Goal: Information Seeking & Learning: Learn about a topic

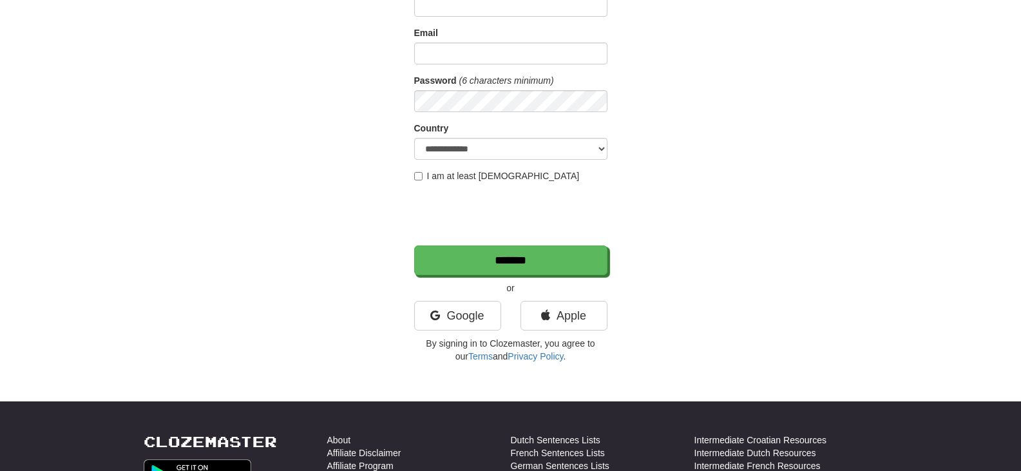
scroll to position [129, 0]
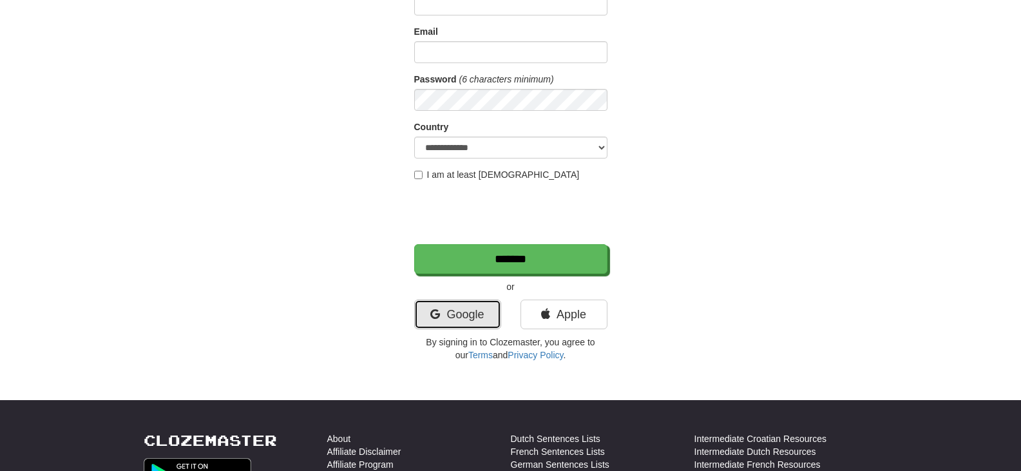
click at [449, 312] on link "Google" at bounding box center [457, 314] width 87 height 30
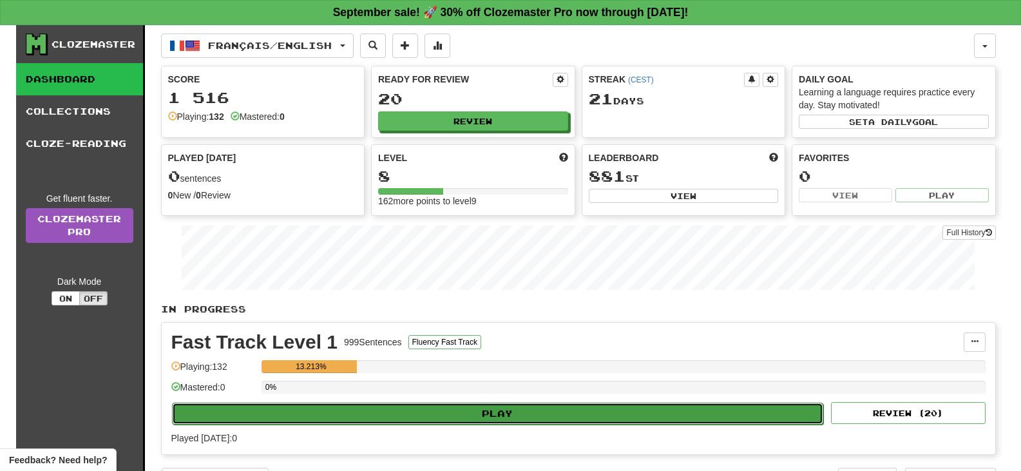
click at [464, 408] on button "Play" at bounding box center [498, 413] width 652 height 22
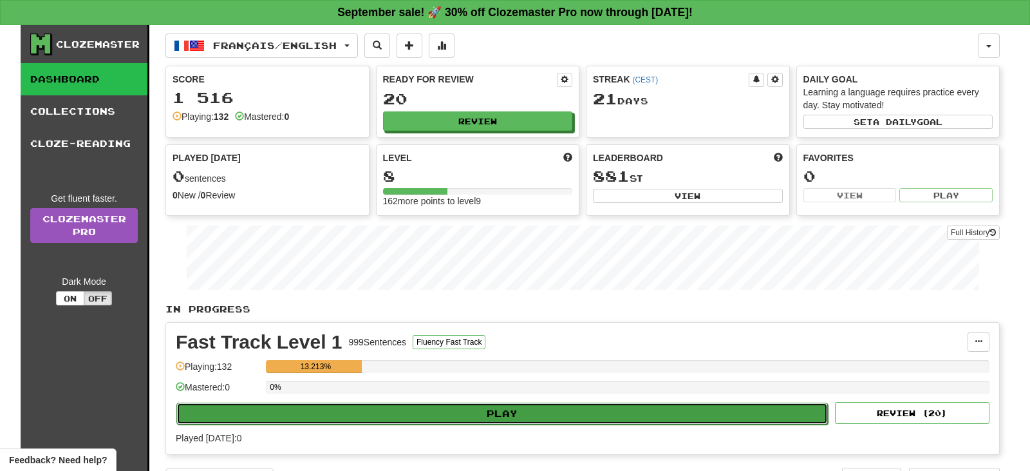
select select "**"
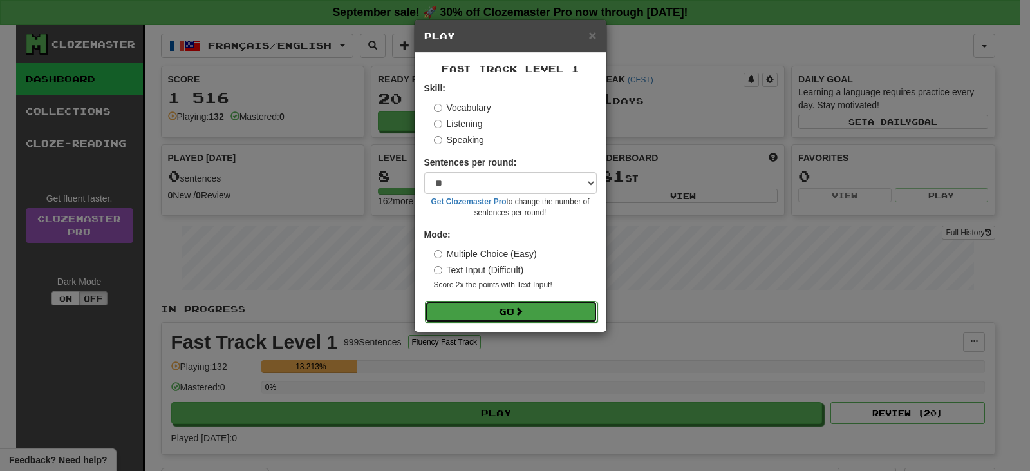
click at [485, 304] on button "Go" at bounding box center [511, 312] width 173 height 22
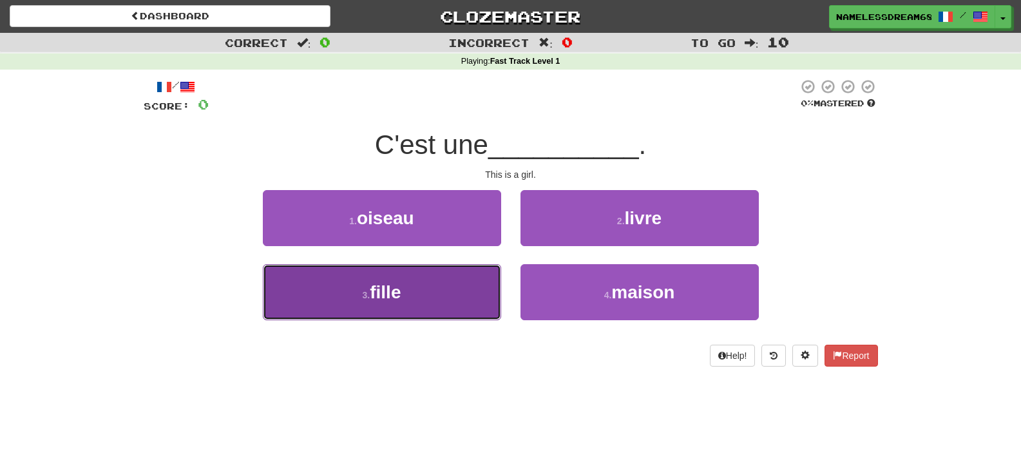
click at [428, 296] on button "3 . fille" at bounding box center [382, 292] width 238 height 56
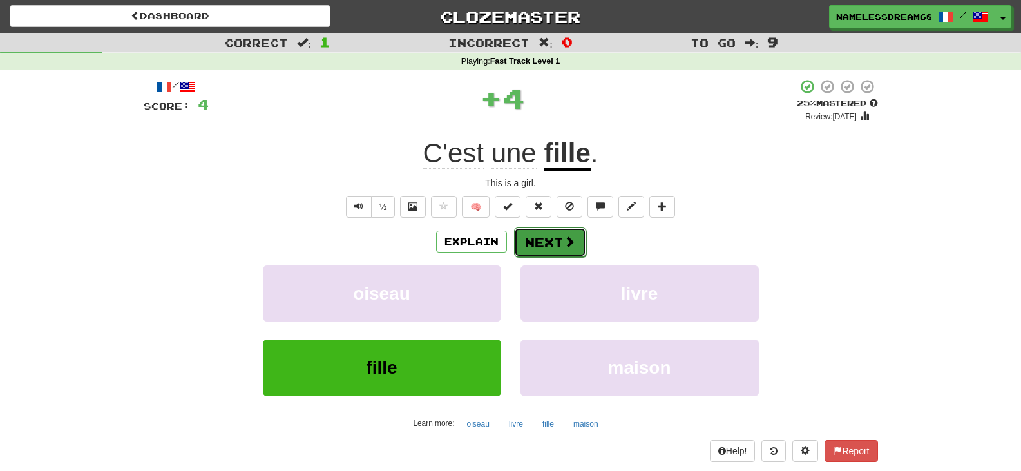
click at [530, 245] on button "Next" at bounding box center [550, 242] width 72 height 30
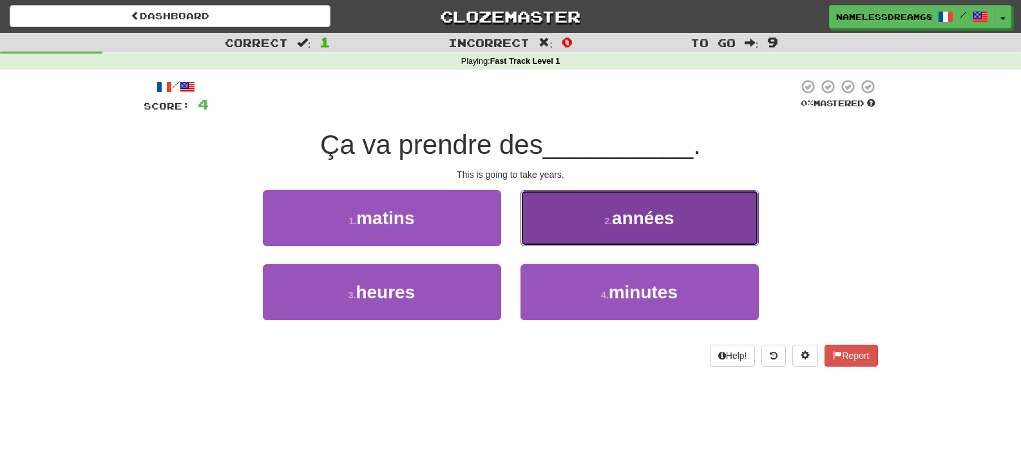
click at [555, 231] on button "2 . années" at bounding box center [639, 218] width 238 height 56
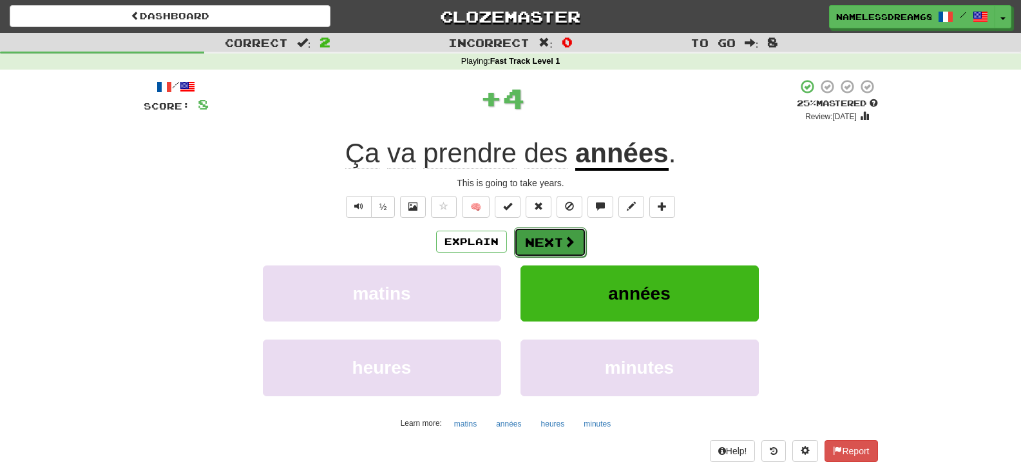
click at [543, 241] on button "Next" at bounding box center [550, 242] width 72 height 30
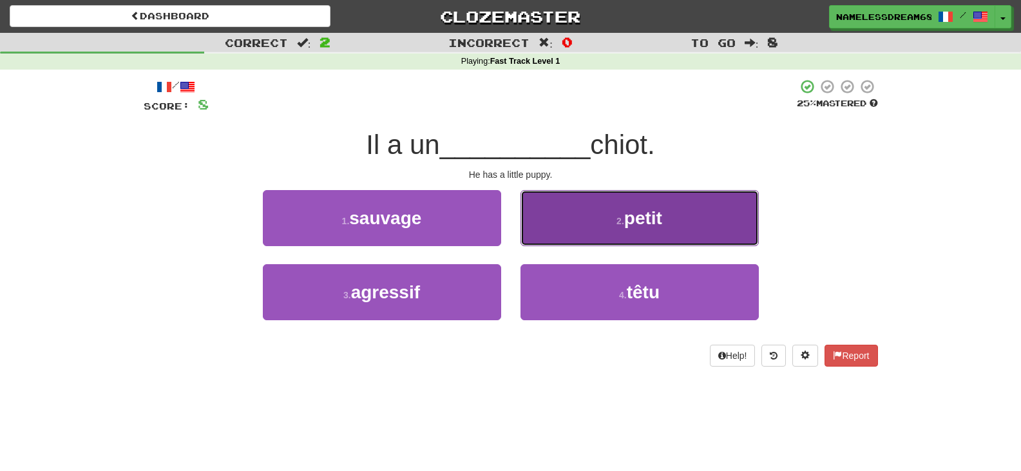
click at [580, 229] on button "2 . petit" at bounding box center [639, 218] width 238 height 56
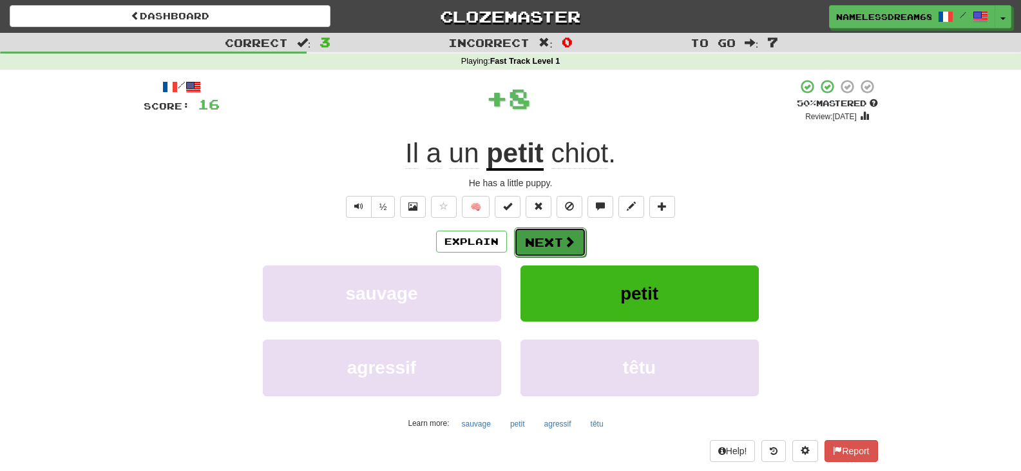
click at [565, 231] on button "Next" at bounding box center [550, 242] width 72 height 30
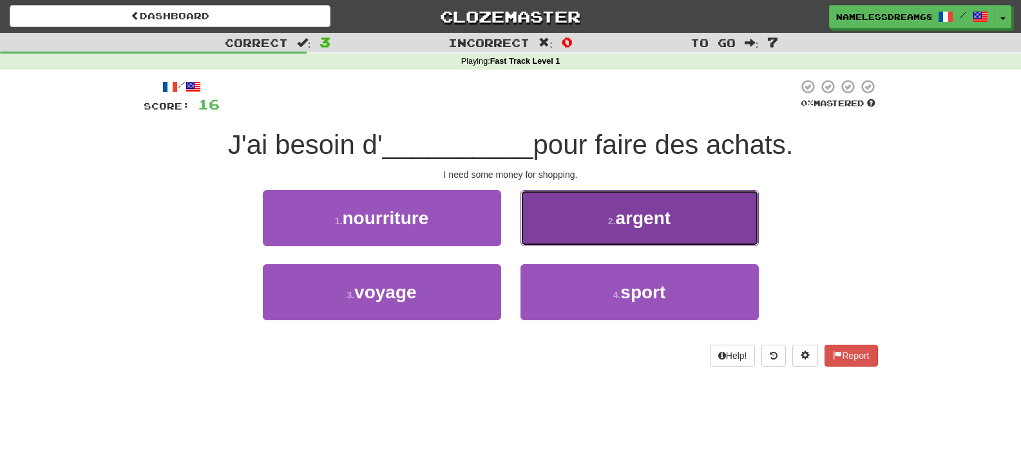
click at [588, 236] on button "2 . argent" at bounding box center [639, 218] width 238 height 56
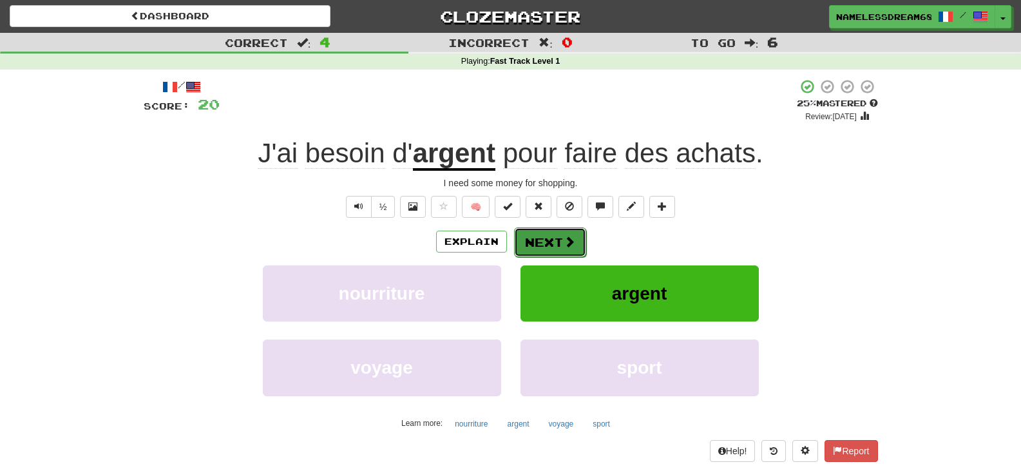
click at [568, 238] on span at bounding box center [569, 242] width 12 height 12
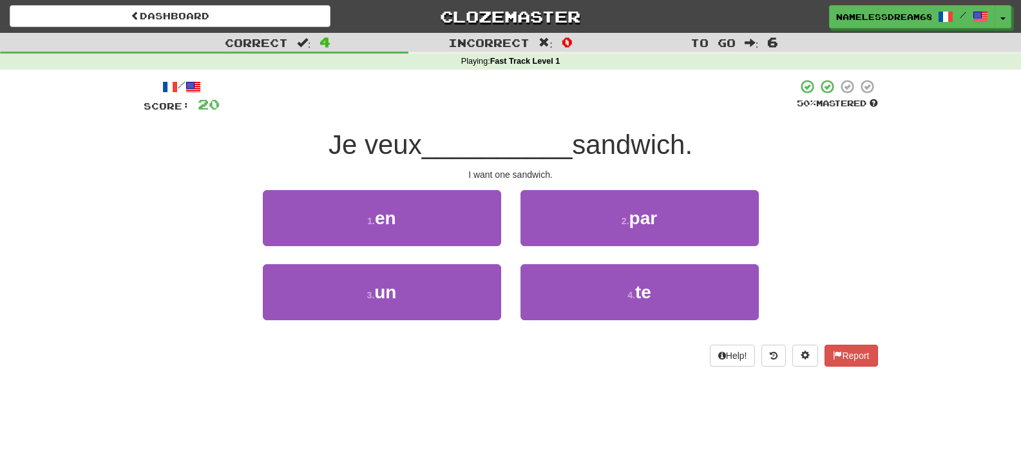
click at [568, 238] on button "2 . par" at bounding box center [639, 218] width 238 height 56
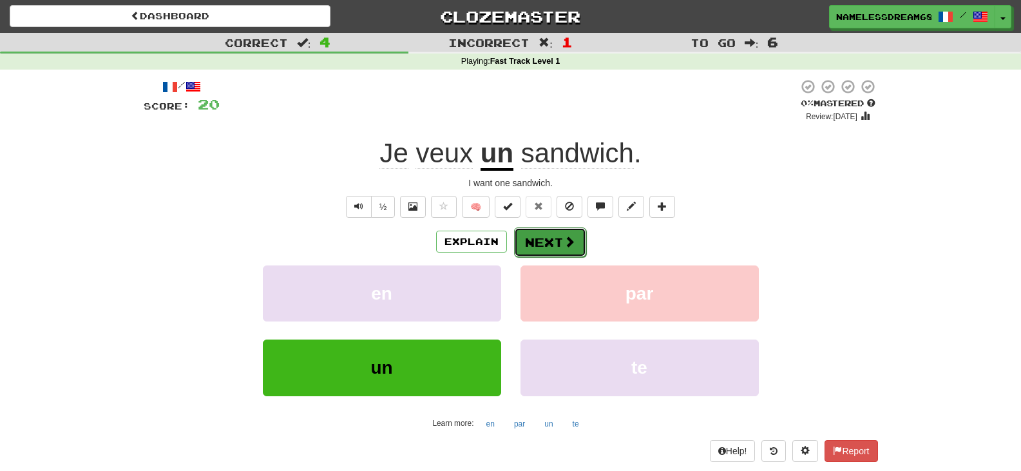
click at [561, 240] on button "Next" at bounding box center [550, 242] width 72 height 30
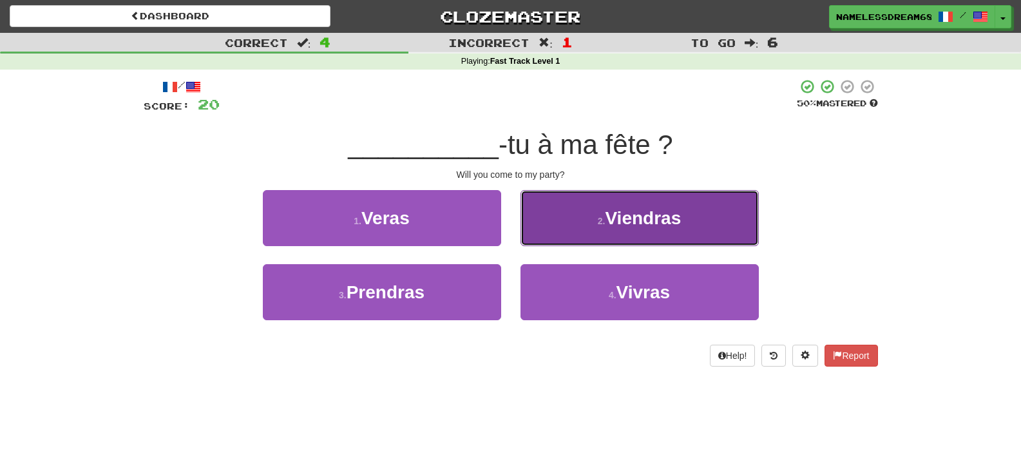
click at [581, 231] on button "2 . Viendras" at bounding box center [639, 218] width 238 height 56
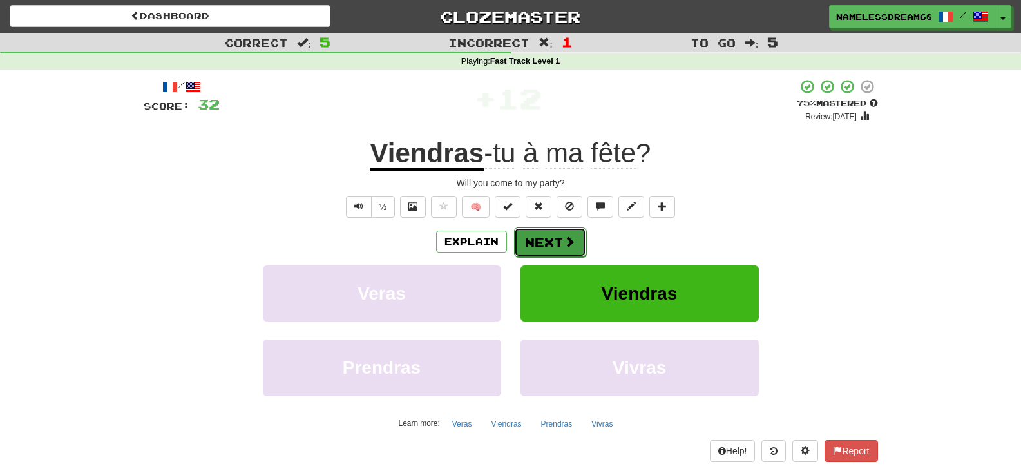
click at [550, 239] on button "Next" at bounding box center [550, 242] width 72 height 30
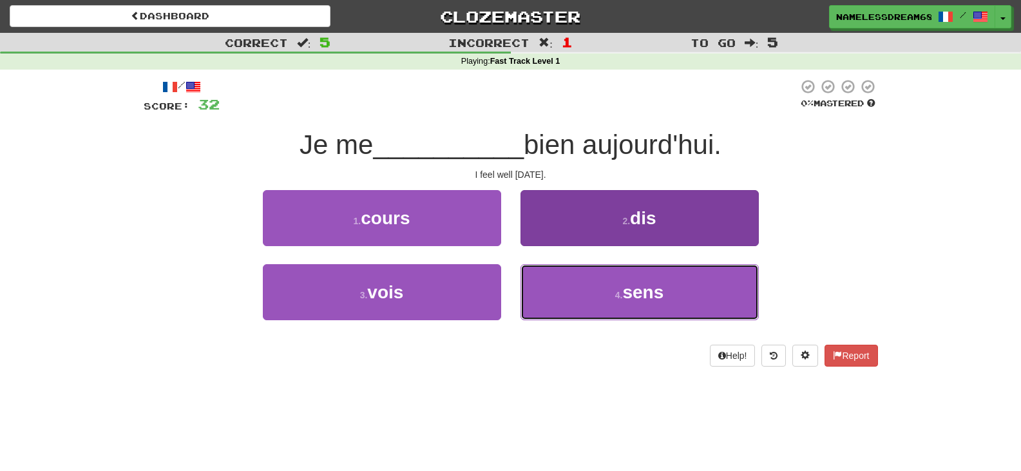
click at [605, 299] on button "4 . sens" at bounding box center [639, 292] width 238 height 56
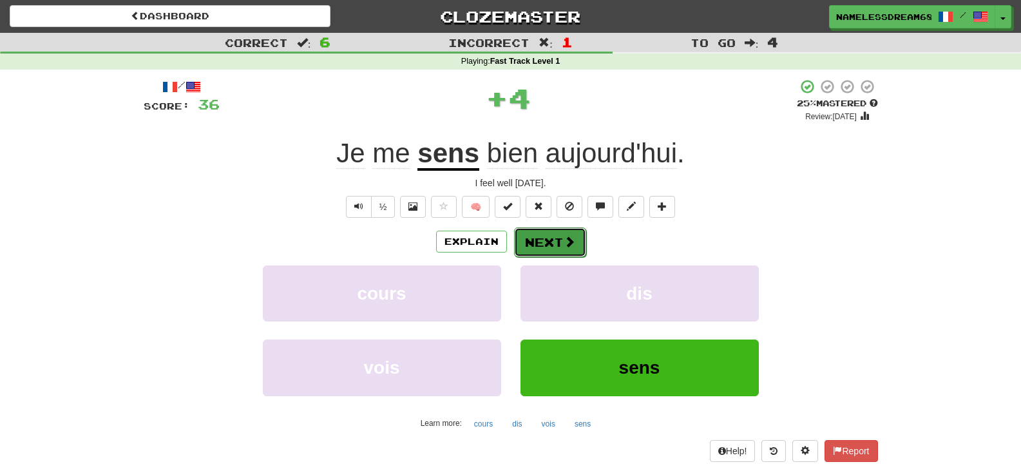
click at [539, 236] on button "Next" at bounding box center [550, 242] width 72 height 30
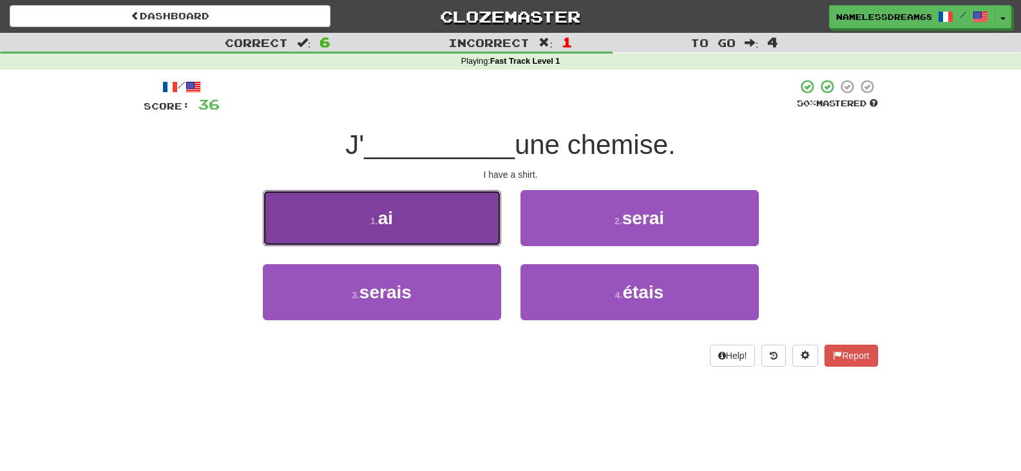
click at [477, 211] on button "1 . ai" at bounding box center [382, 218] width 238 height 56
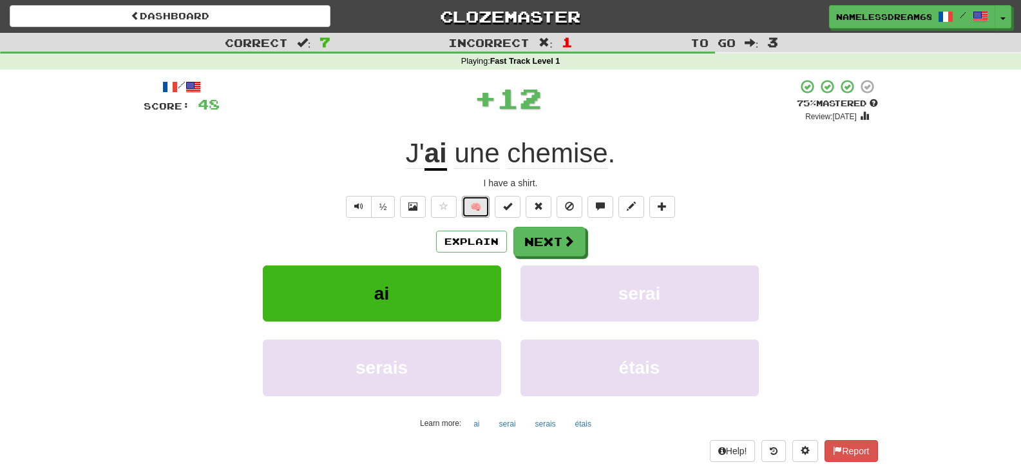
click at [475, 212] on button "🧠" at bounding box center [476, 207] width 28 height 22
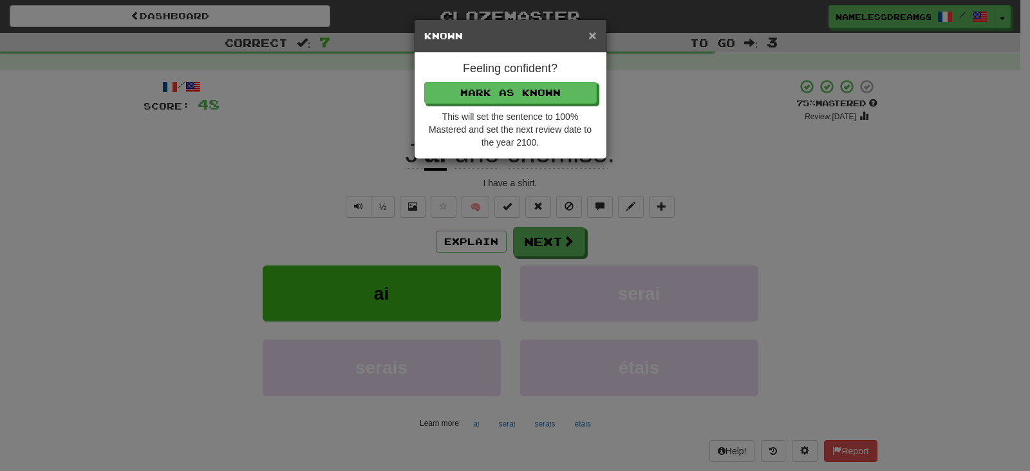
click at [596, 33] on span "×" at bounding box center [593, 35] width 8 height 15
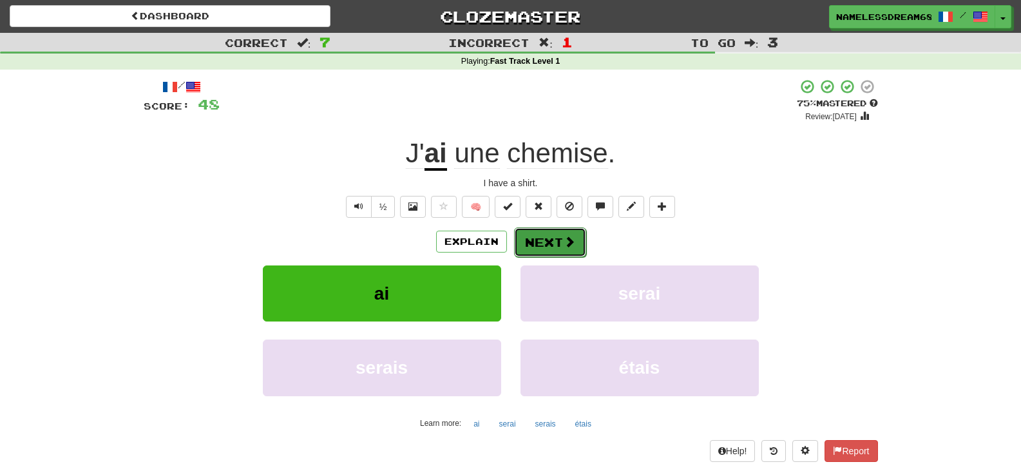
click at [543, 244] on button "Next" at bounding box center [550, 242] width 72 height 30
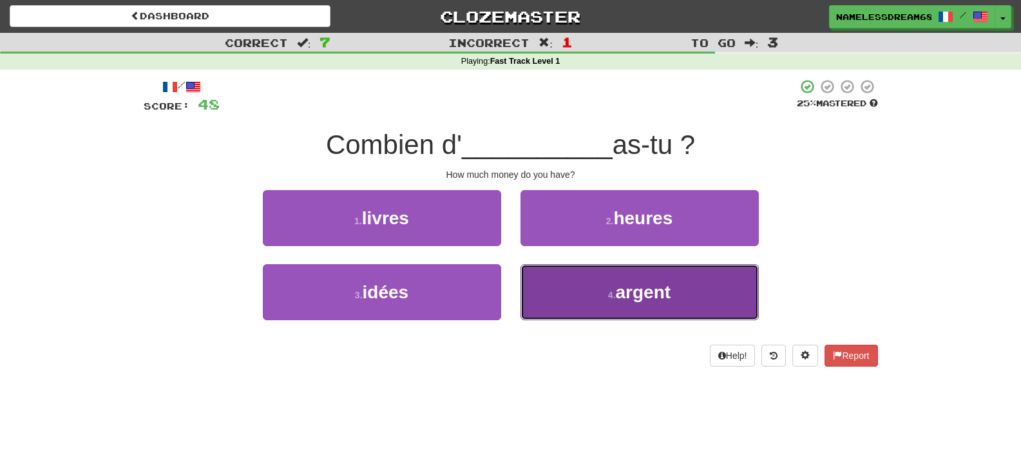
click at [578, 296] on button "4 . argent" at bounding box center [639, 292] width 238 height 56
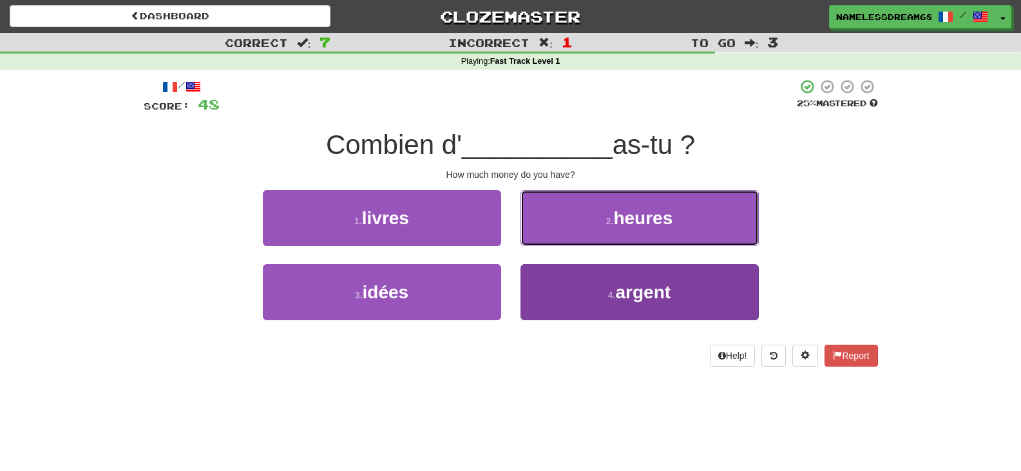
click at [578, 246] on button "2 . heures" at bounding box center [639, 218] width 238 height 56
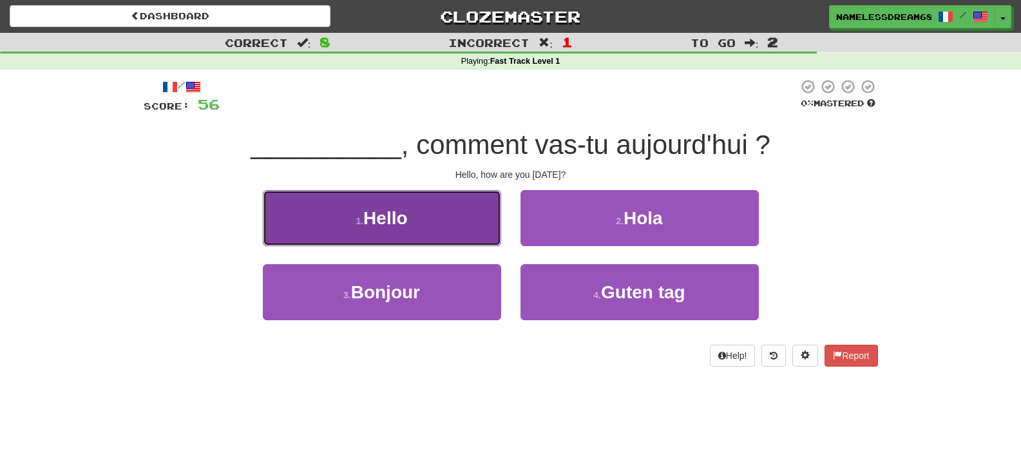
click at [455, 217] on button "1 . Hello" at bounding box center [382, 218] width 238 height 56
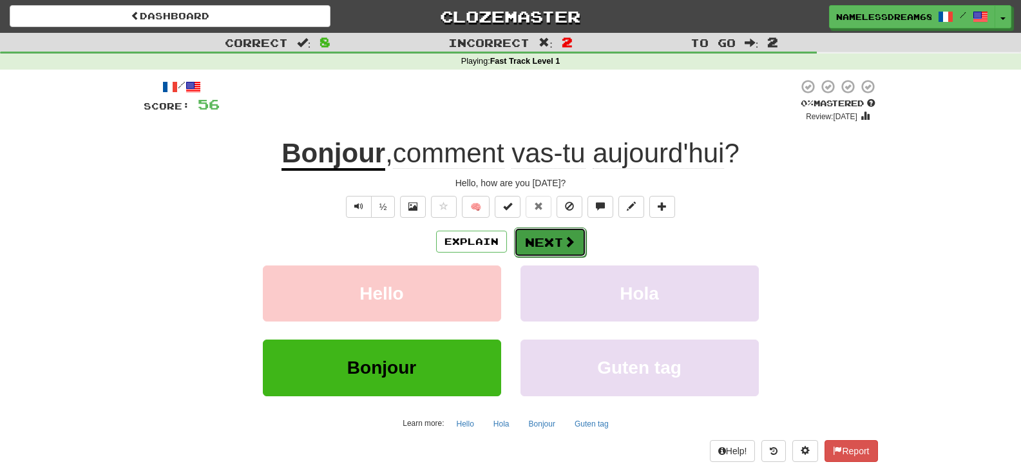
click at [525, 241] on button "Next" at bounding box center [550, 242] width 72 height 30
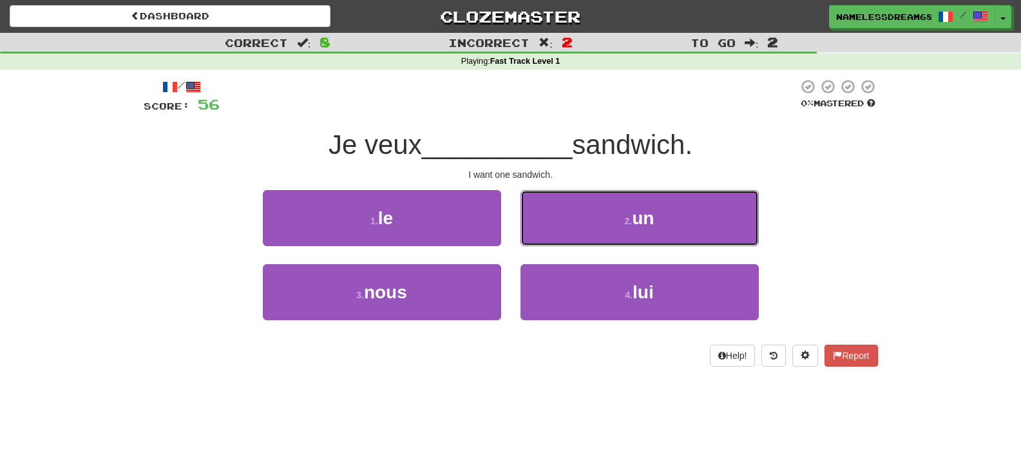
click at [576, 220] on button "2 . un" at bounding box center [639, 218] width 238 height 56
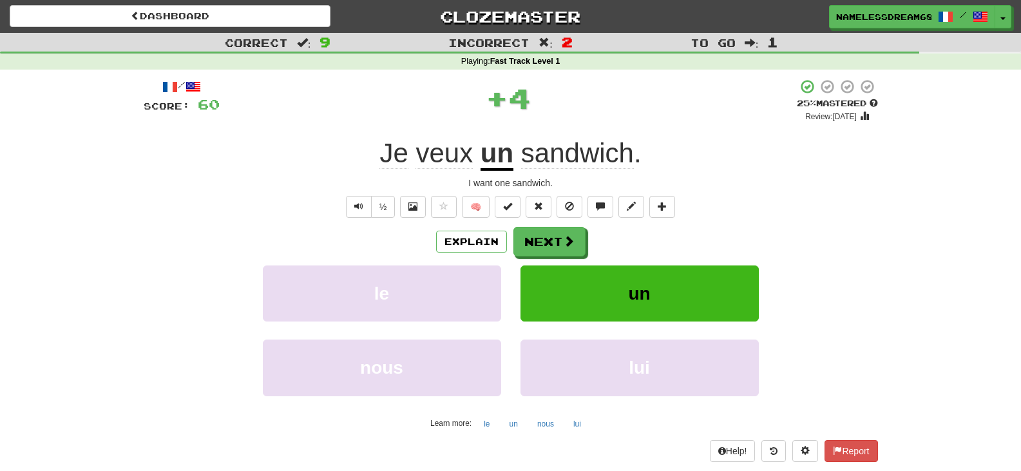
click at [576, 220] on div "/ Score: 60 + 4 25 % Mastered Review: 2025-09-22 Je veux un sandwich . I want o…" at bounding box center [511, 270] width 734 height 382
click at [543, 242] on button "Next" at bounding box center [550, 242] width 72 height 30
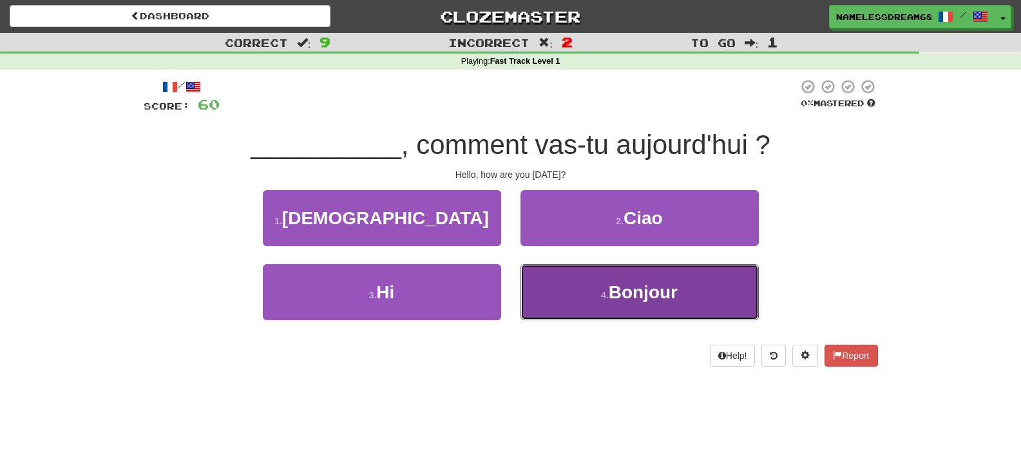
click at [577, 292] on button "4 . Bonjour" at bounding box center [639, 292] width 238 height 56
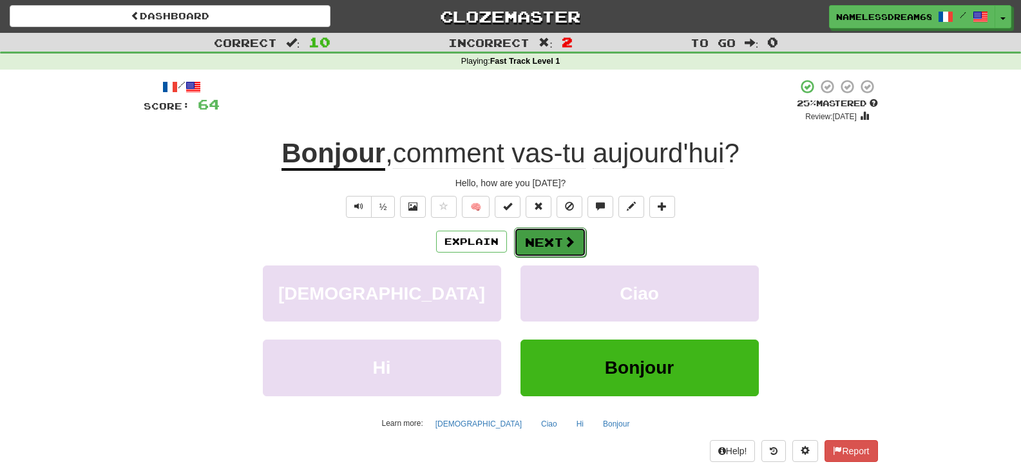
click at [536, 237] on button "Next" at bounding box center [550, 242] width 72 height 30
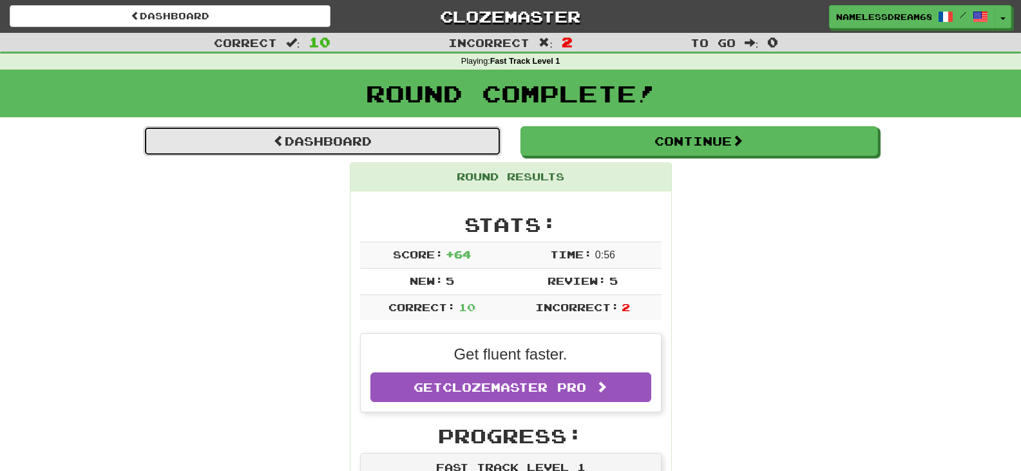
click at [354, 140] on link "Dashboard" at bounding box center [322, 141] width 357 height 30
